Goal: Check status: Check status

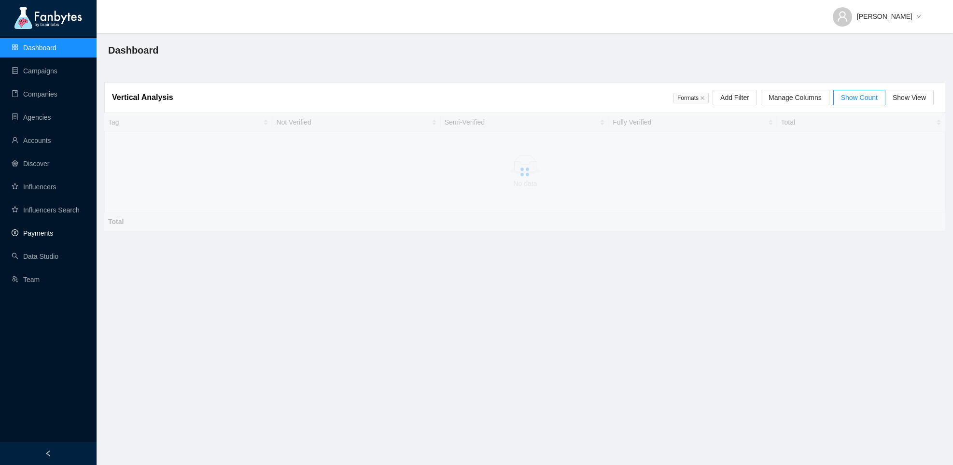
click at [42, 230] on link "Payments" at bounding box center [33, 233] width 42 height 8
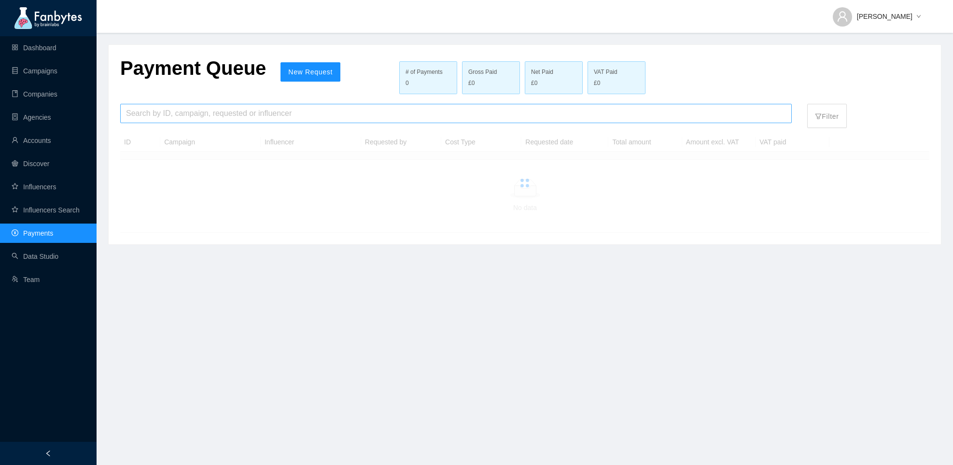
click at [488, 106] on input "search" at bounding box center [456, 113] width 660 height 18
click at [178, 113] on input "*********" at bounding box center [456, 113] width 660 height 18
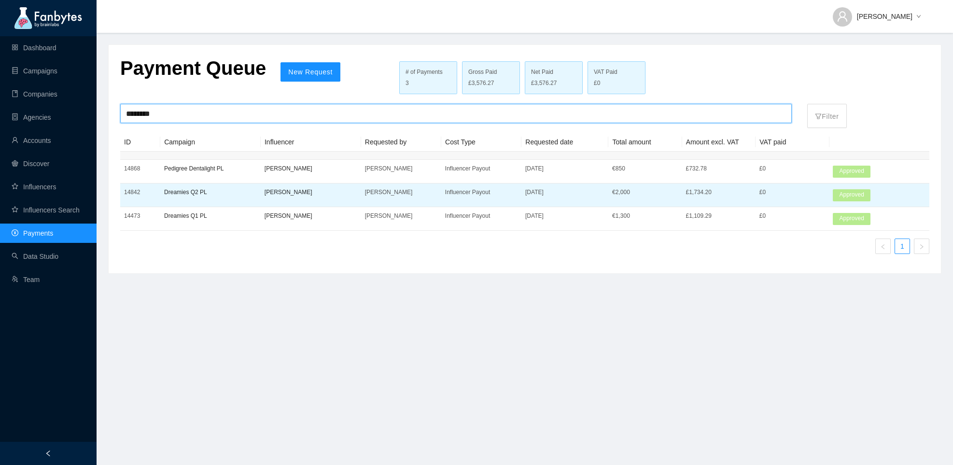
click at [299, 194] on p "[PERSON_NAME]" at bounding box center [310, 192] width 93 height 10
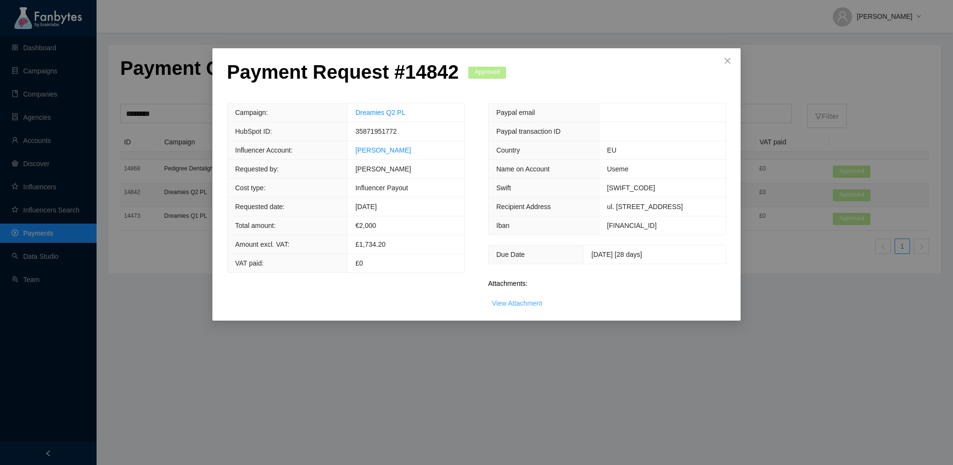
click at [526, 305] on link "View Attachment" at bounding box center [517, 303] width 50 height 8
click at [111, 125] on div "Payment Request # 14842 Approved Campaign: Dreamies Q2 PL HubSpot ID: 358719517…" at bounding box center [476, 232] width 953 height 465
click at [728, 61] on icon "close" at bounding box center [728, 61] width 8 height 8
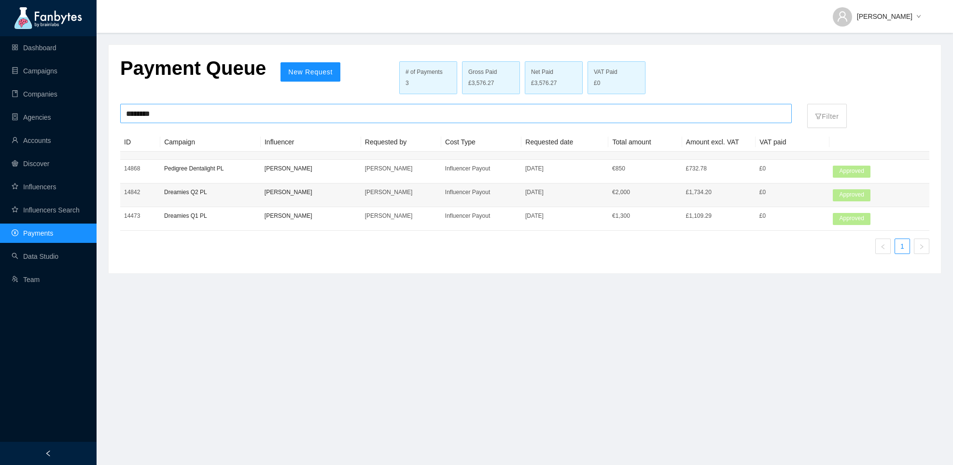
click at [141, 117] on input "********" at bounding box center [456, 113] width 660 height 18
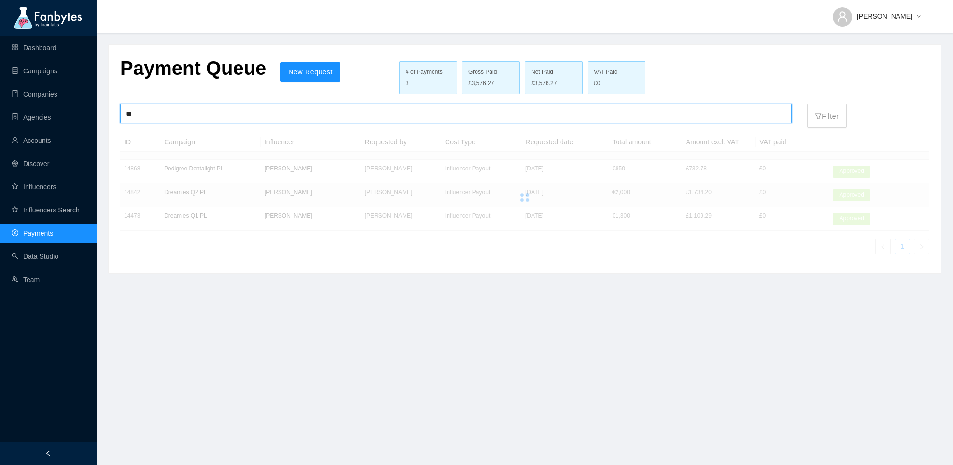
type input "*"
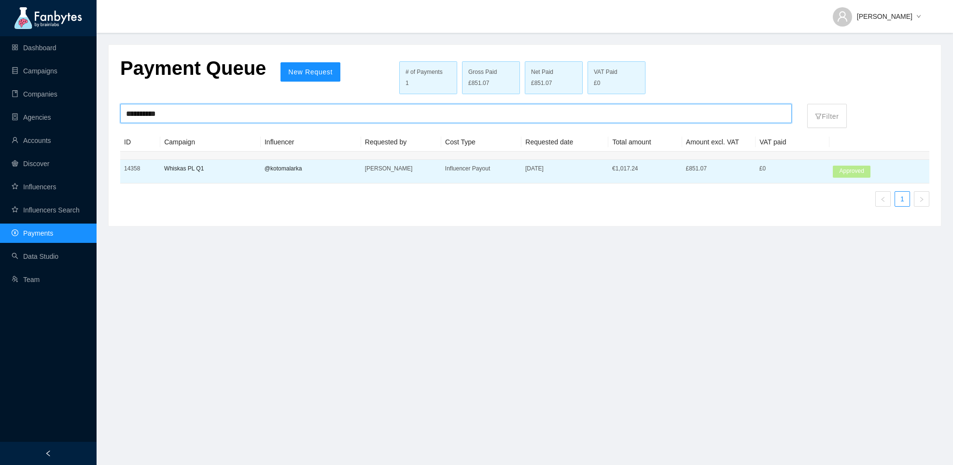
click at [312, 168] on p "@kotomalarka" at bounding box center [310, 169] width 93 height 10
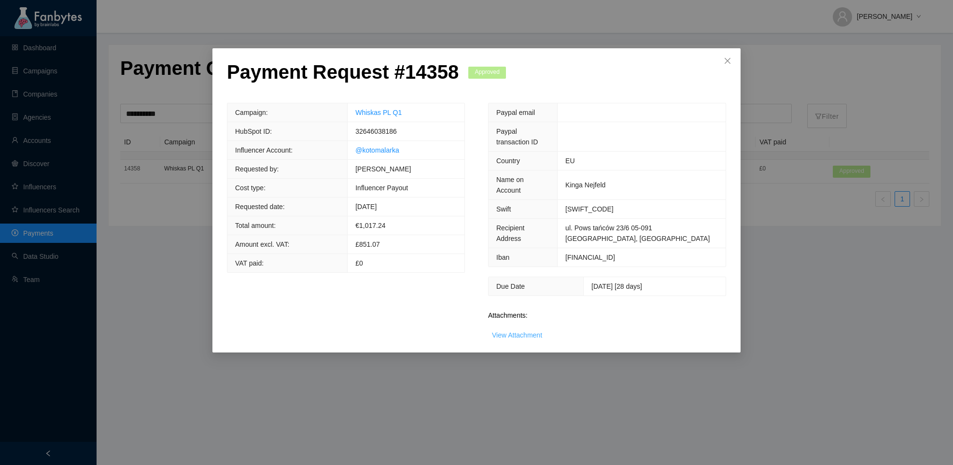
click at [515, 331] on link "View Attachment" at bounding box center [517, 335] width 50 height 8
click at [726, 56] on span "Close" at bounding box center [727, 61] width 26 height 26
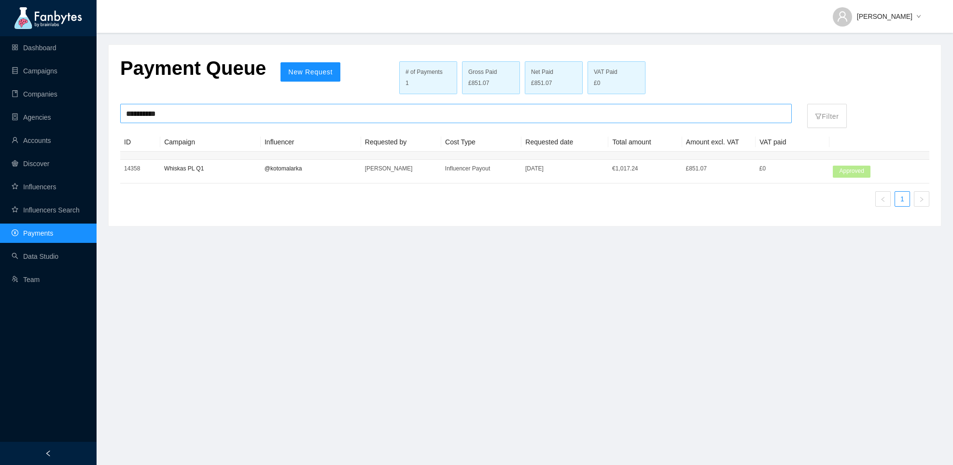
click at [673, 112] on input "**********" at bounding box center [456, 113] width 660 height 18
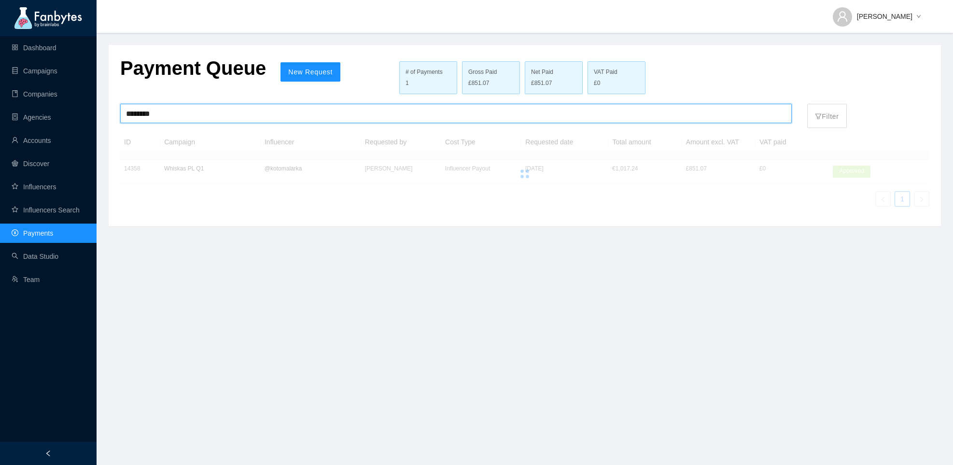
type input "*******"
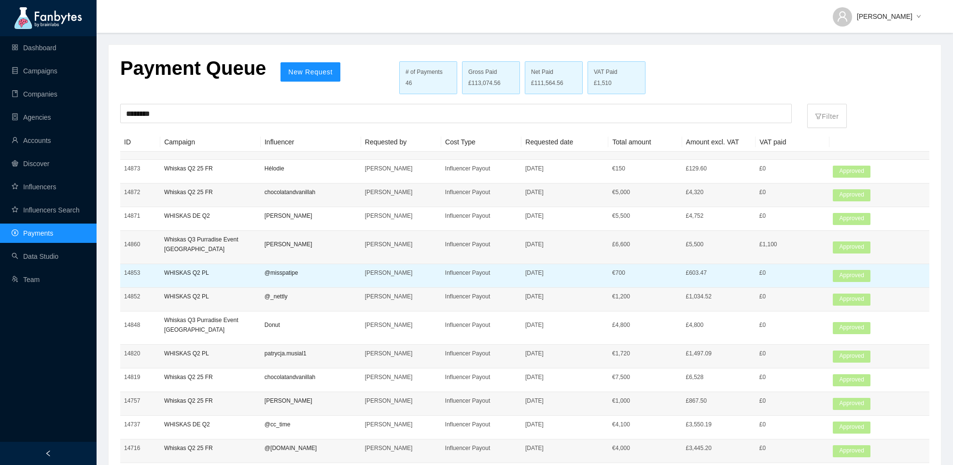
click at [257, 266] on td "WHISKAS Q2 PL" at bounding box center [210, 276] width 100 height 24
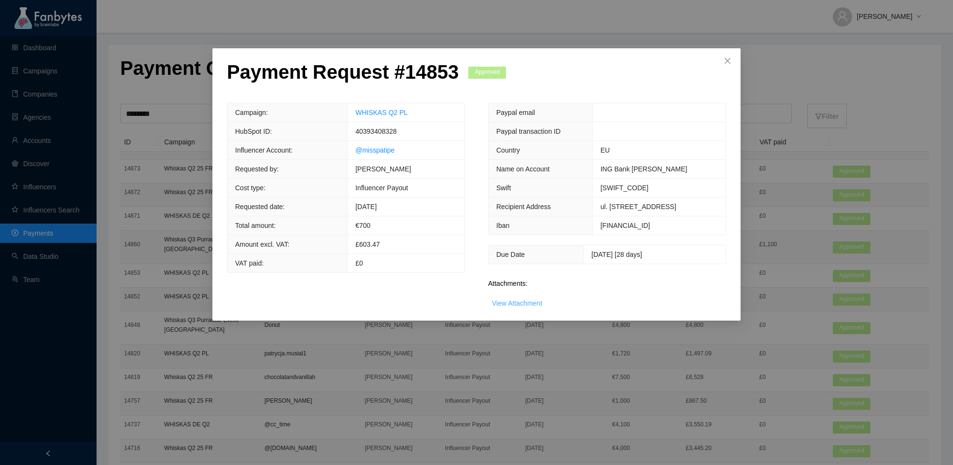
click at [518, 300] on link "View Attachment" at bounding box center [517, 303] width 50 height 8
drag, startPoint x: 400, startPoint y: 154, endPoint x: 366, endPoint y: 152, distance: 34.3
click at [365, 152] on td "@misspatipe" at bounding box center [406, 150] width 117 height 19
copy link "misspatipe"
click at [525, 299] on link "View Attachment" at bounding box center [517, 303] width 50 height 8
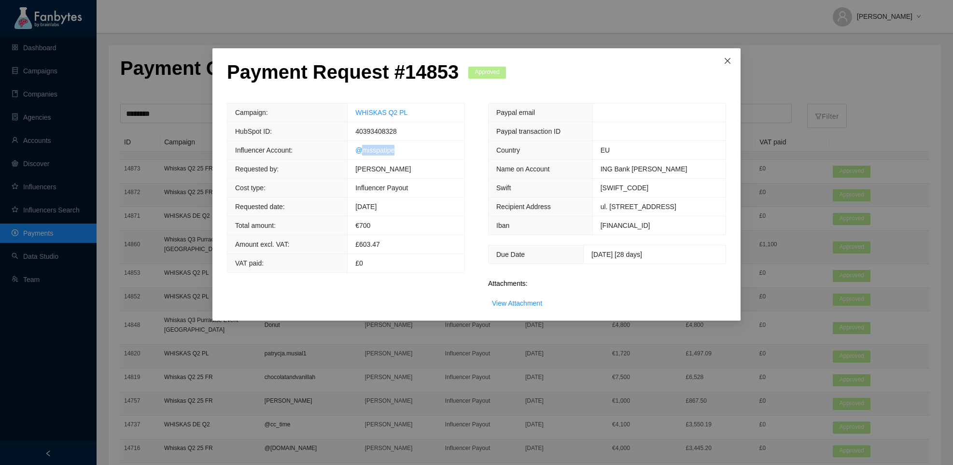
click at [732, 62] on span "Close" at bounding box center [727, 61] width 26 height 26
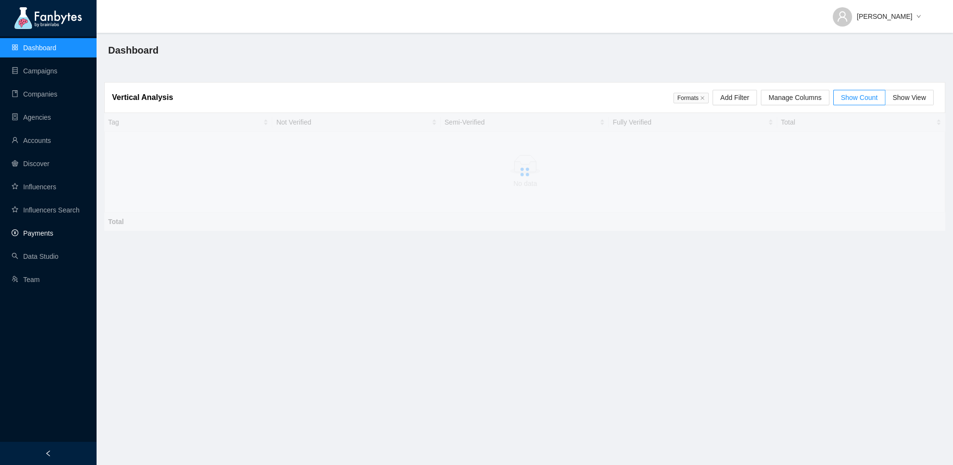
click at [30, 235] on link "Payments" at bounding box center [33, 233] width 42 height 8
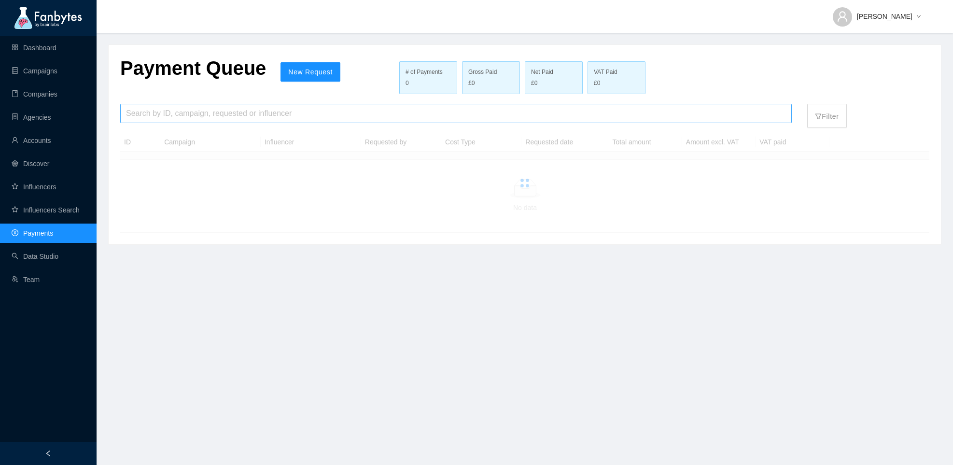
click at [269, 113] on input "search" at bounding box center [456, 113] width 660 height 18
type input "********"
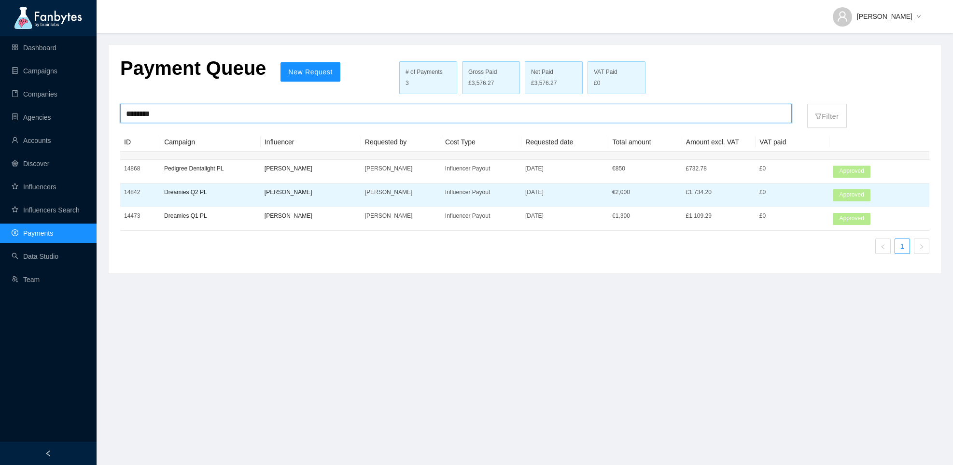
click at [264, 194] on td "[PERSON_NAME]" at bounding box center [311, 195] width 100 height 24
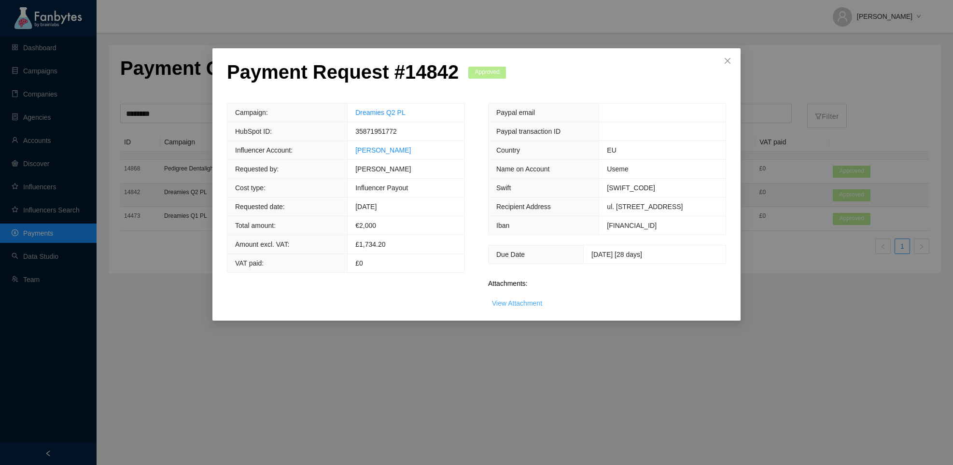
click at [517, 301] on link "View Attachment" at bounding box center [517, 303] width 50 height 8
